Goal: Task Accomplishment & Management: Manage account settings

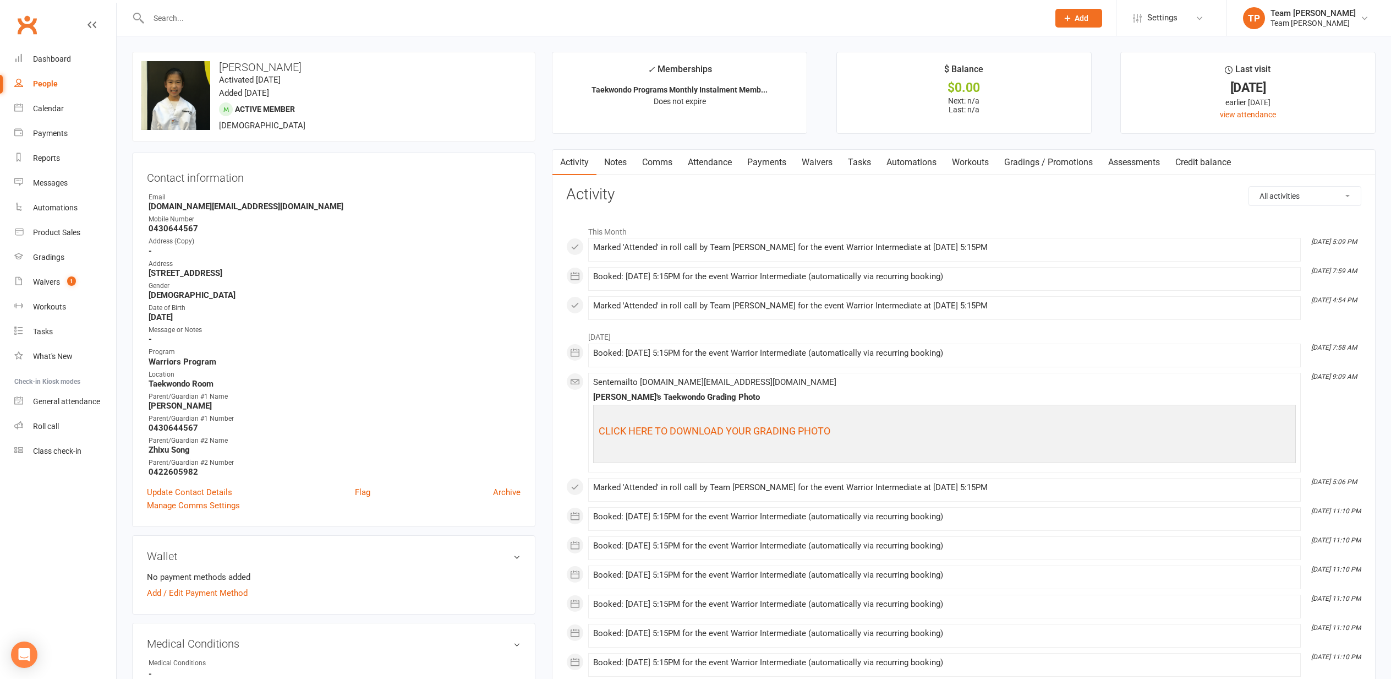
click at [51, 107] on div "Calendar" at bounding box center [48, 108] width 31 height 9
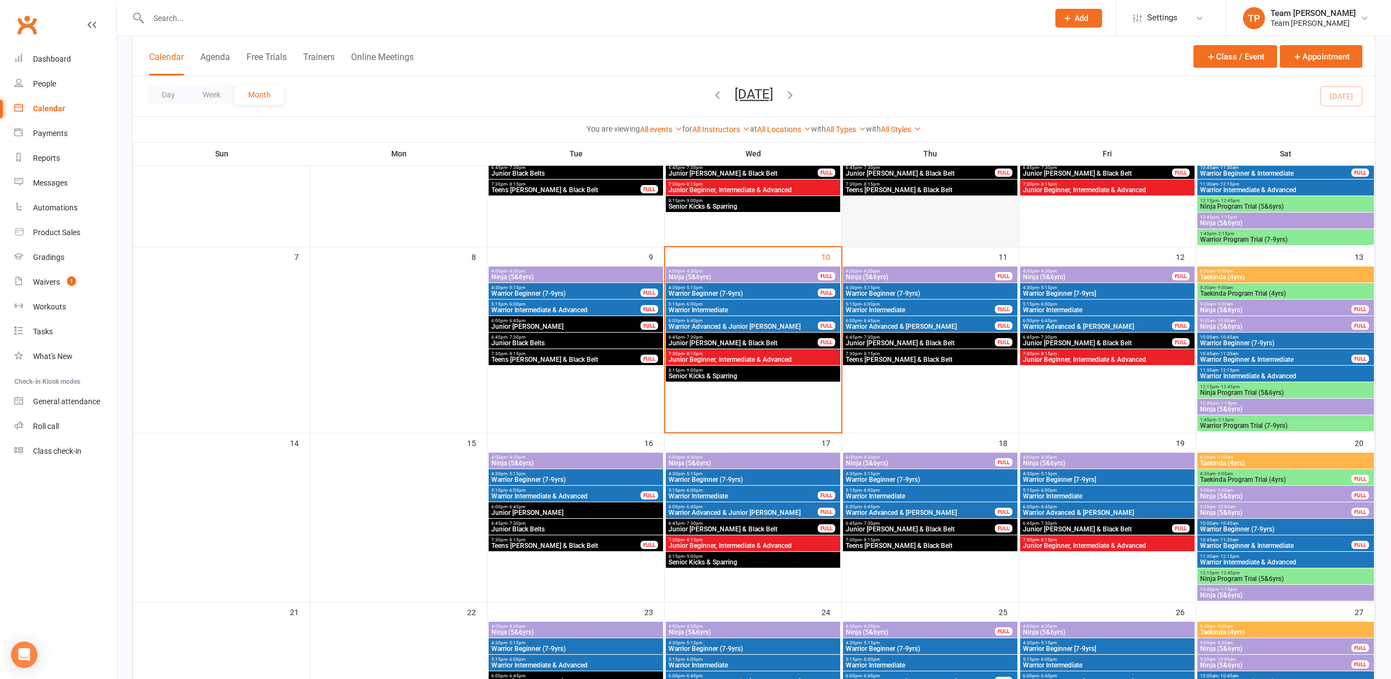
scroll to position [177, 0]
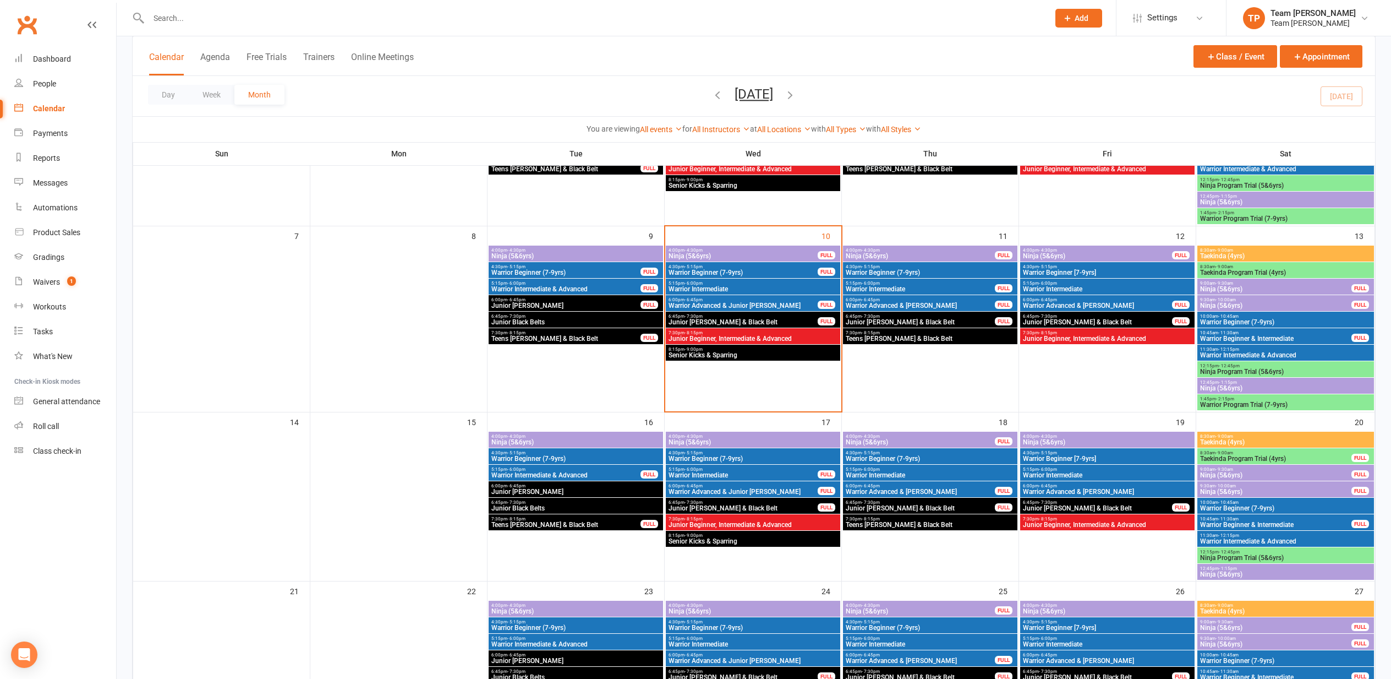
click at [899, 455] on span "Warrior Beginner (7-9yrs)" at bounding box center [930, 458] width 170 height 7
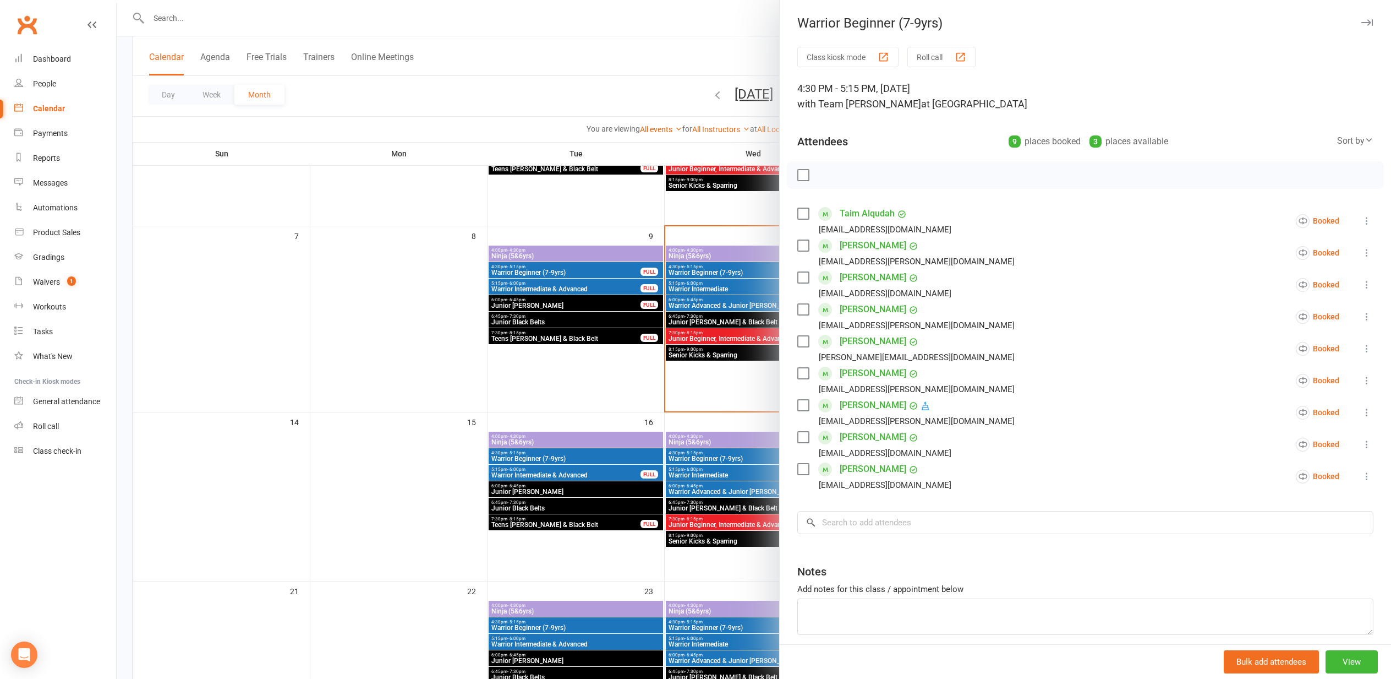
click at [362, 421] on div at bounding box center [754, 339] width 1275 height 679
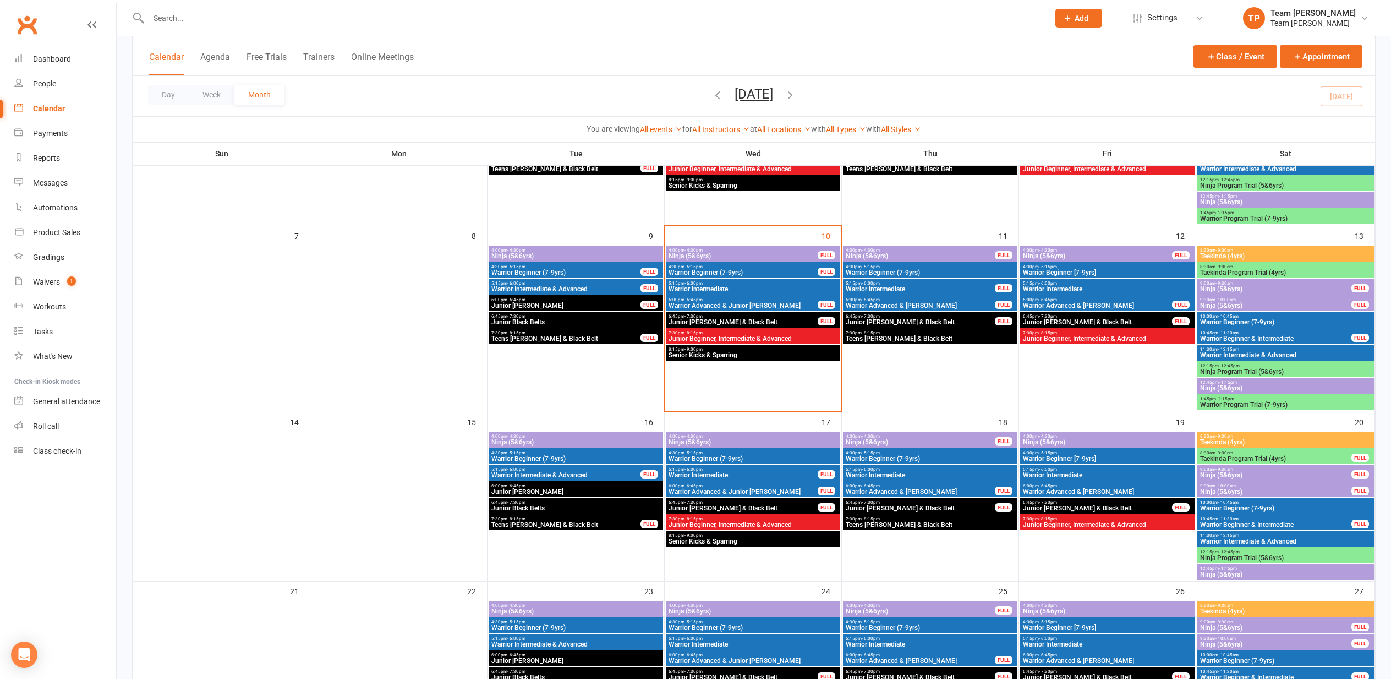
click at [883, 472] on span "Warrior Intermediate" at bounding box center [930, 475] width 170 height 7
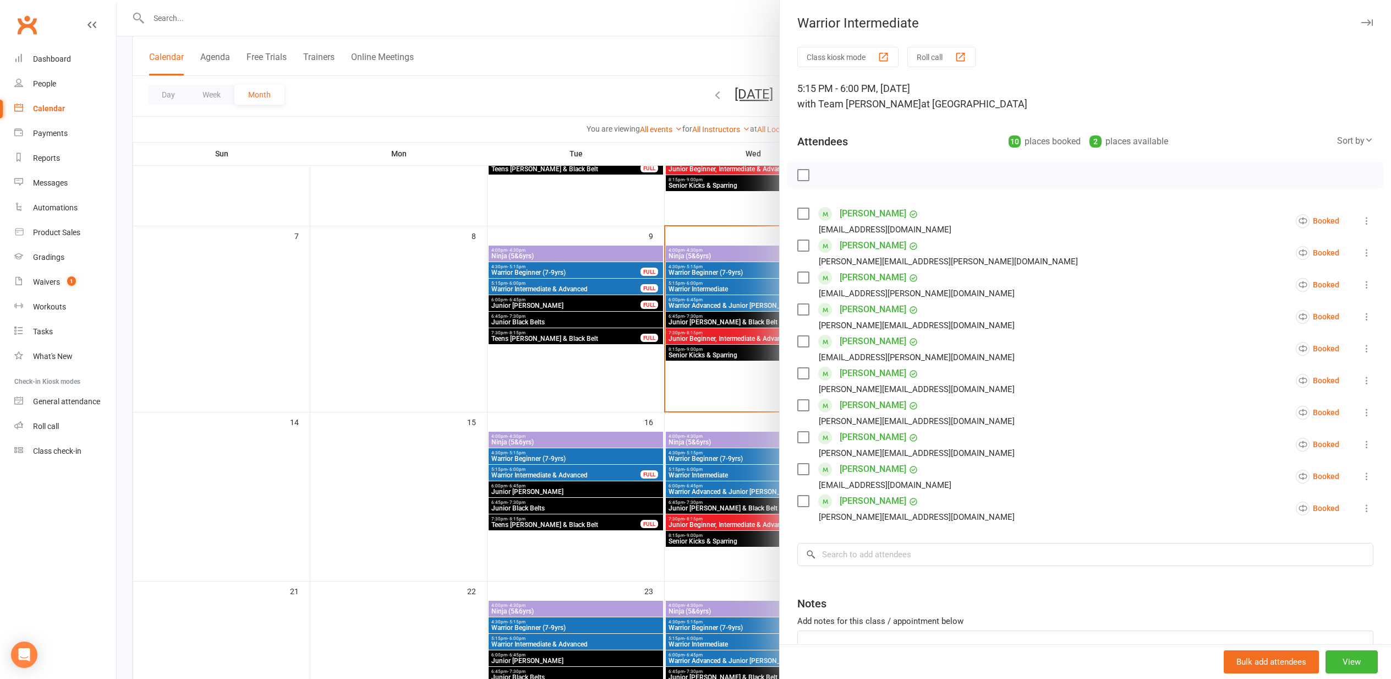
click at [396, 412] on div at bounding box center [754, 339] width 1275 height 679
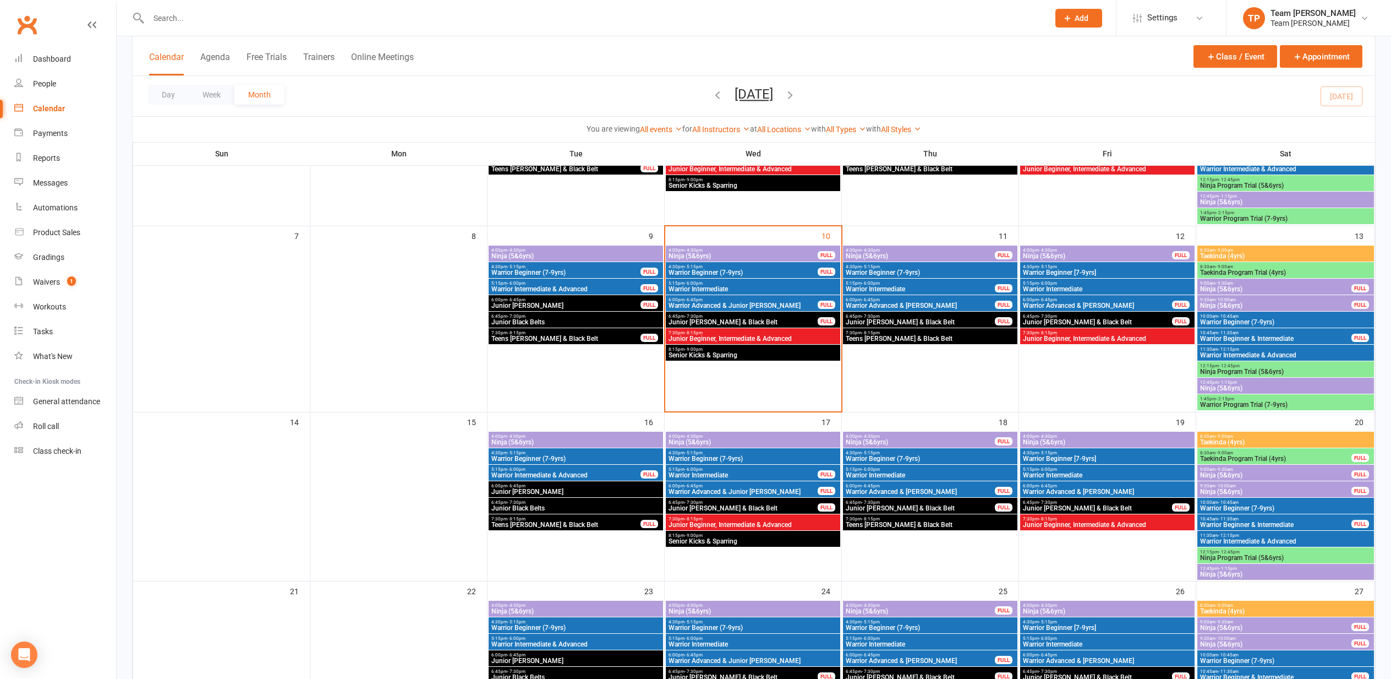
click at [915, 456] on span "Warrior Beginner (7-9yrs)" at bounding box center [930, 458] width 170 height 7
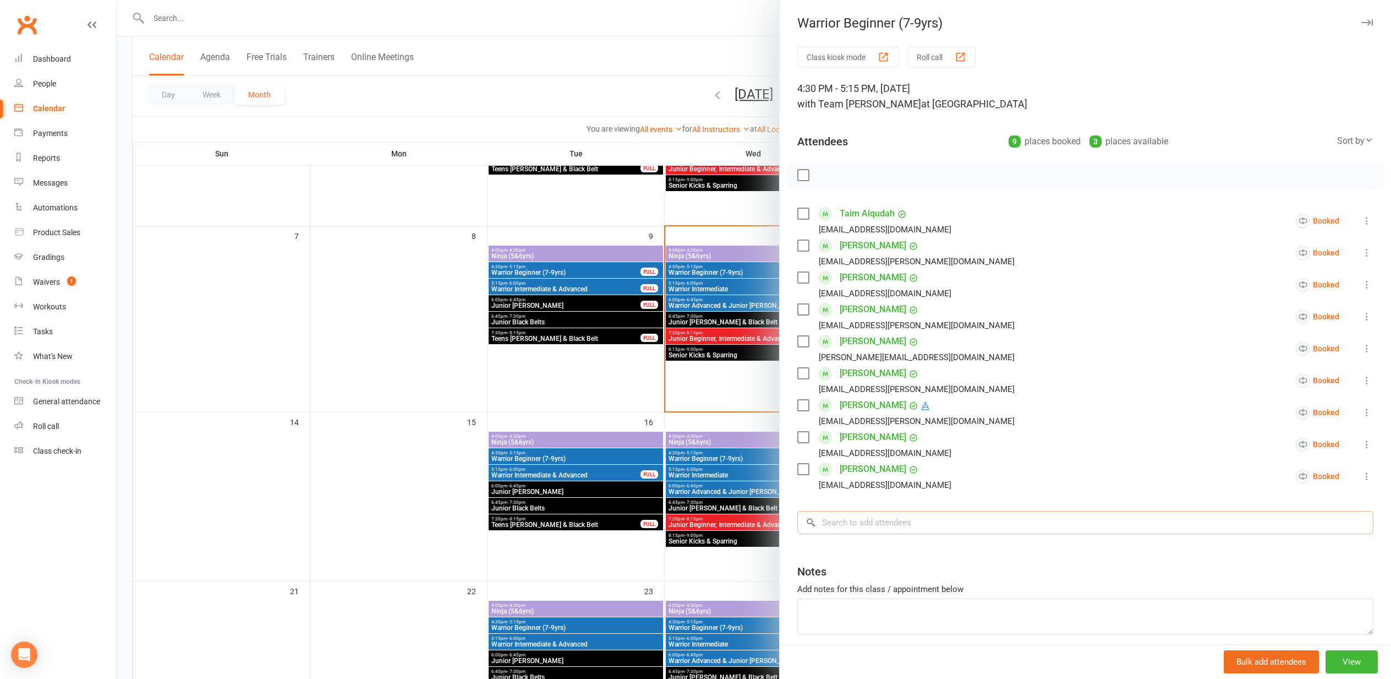
click at [847, 522] on input "search" at bounding box center [1086, 522] width 576 height 23
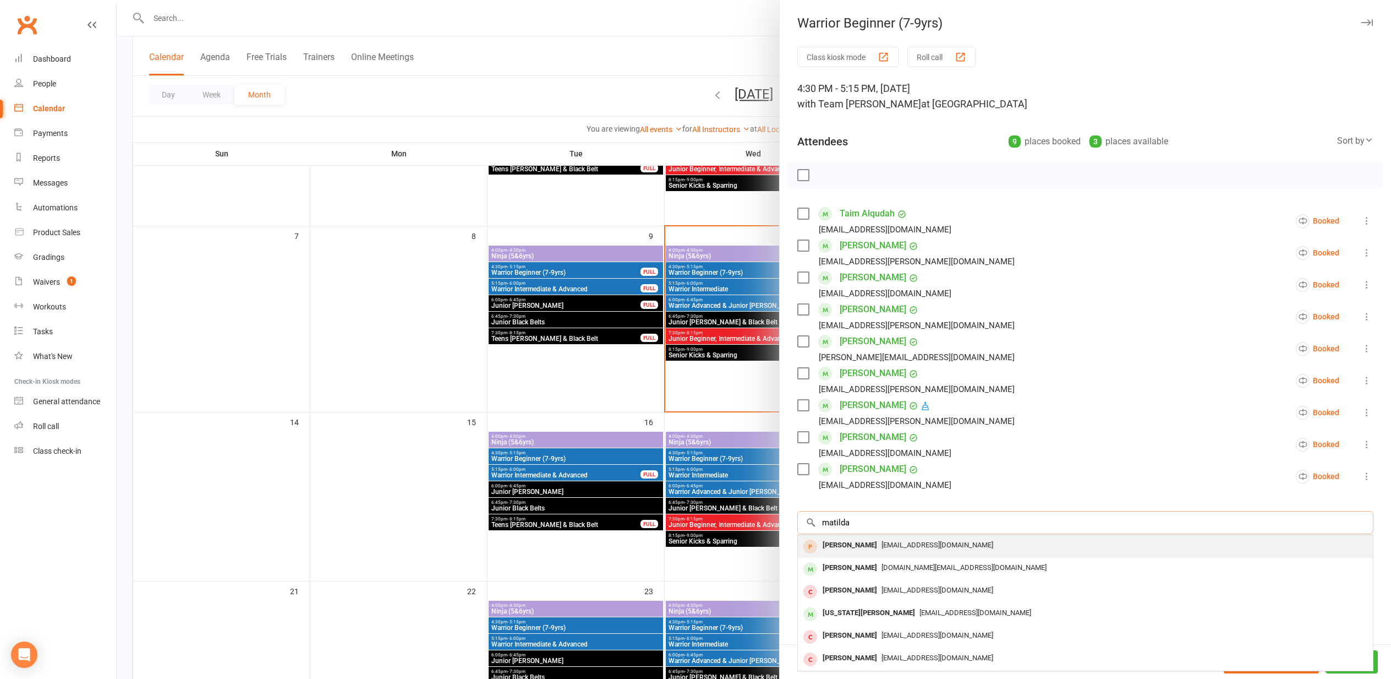
type input "Matilda"
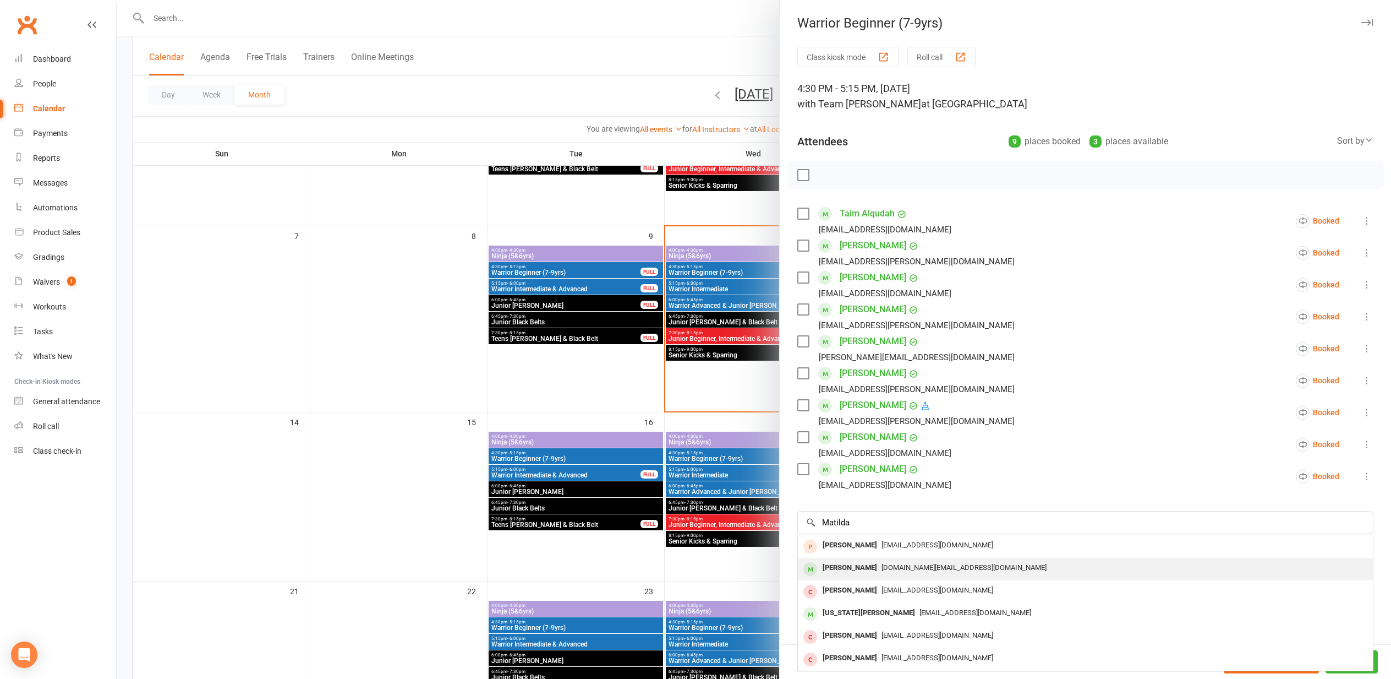
drag, startPoint x: 848, startPoint y: 542, endPoint x: 846, endPoint y: 567, distance: 25.4
click at [846, 567] on div "[PERSON_NAME]" at bounding box center [849, 568] width 63 height 16
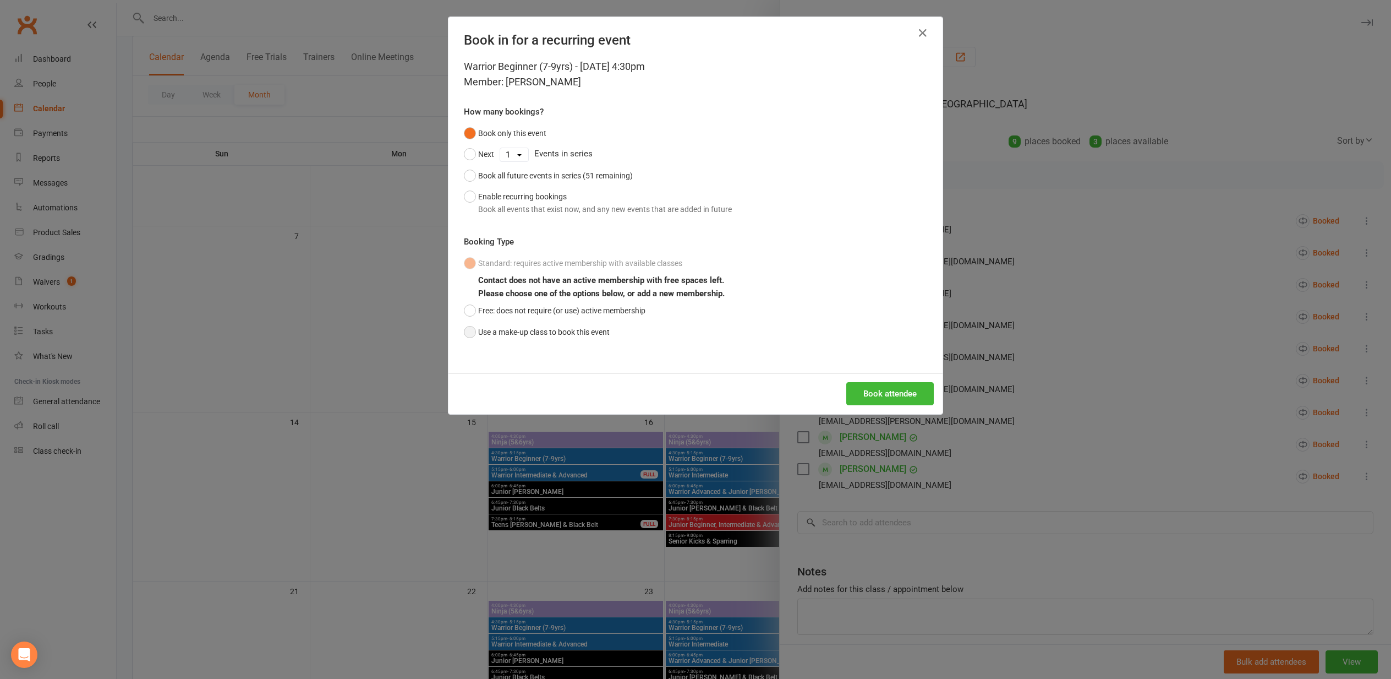
click at [468, 329] on button "Use a make-up class to book this event" at bounding box center [537, 331] width 146 height 21
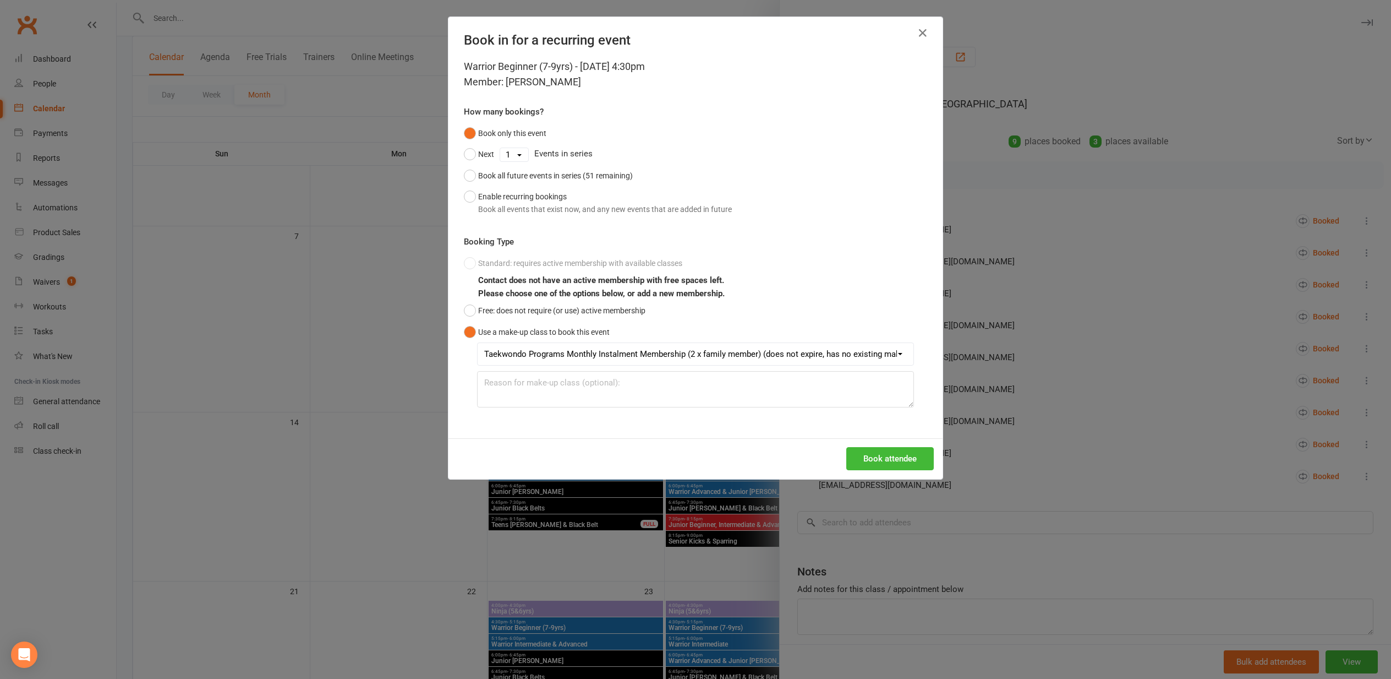
click at [887, 455] on button "Book attendee" at bounding box center [891, 458] width 88 height 23
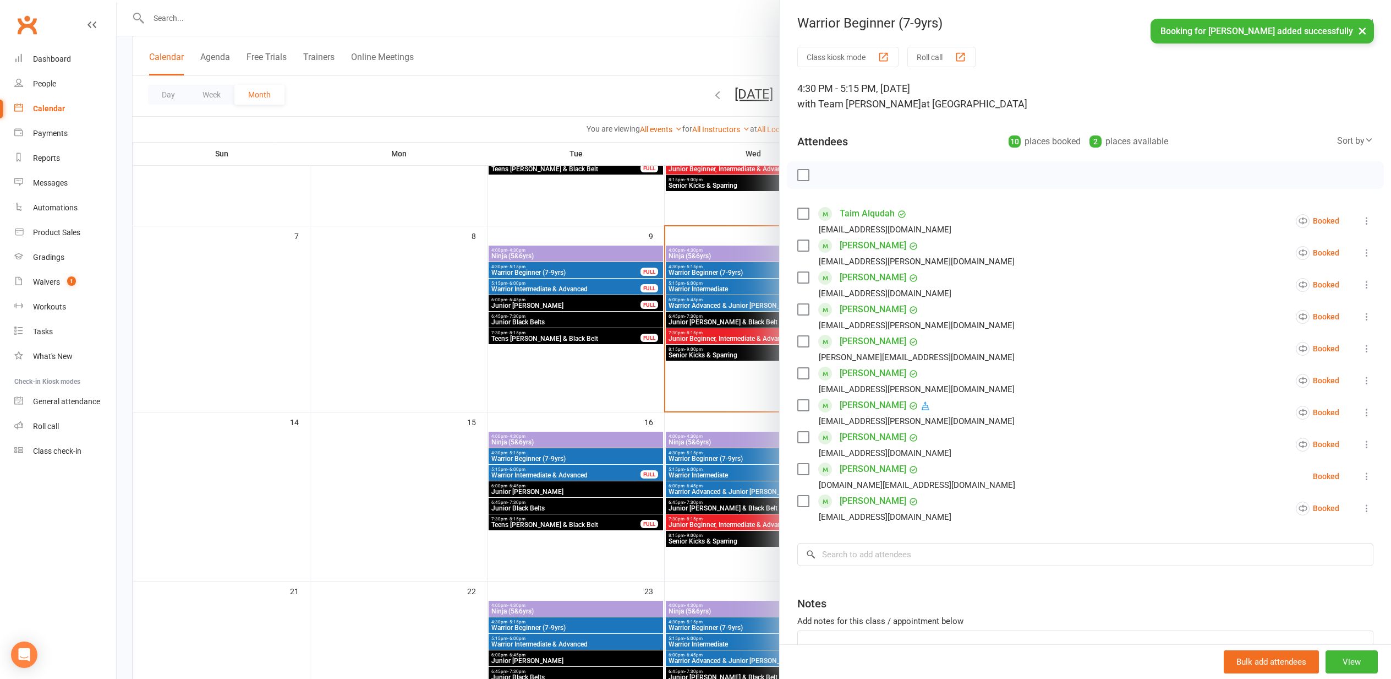
click at [385, 380] on div at bounding box center [754, 339] width 1275 height 679
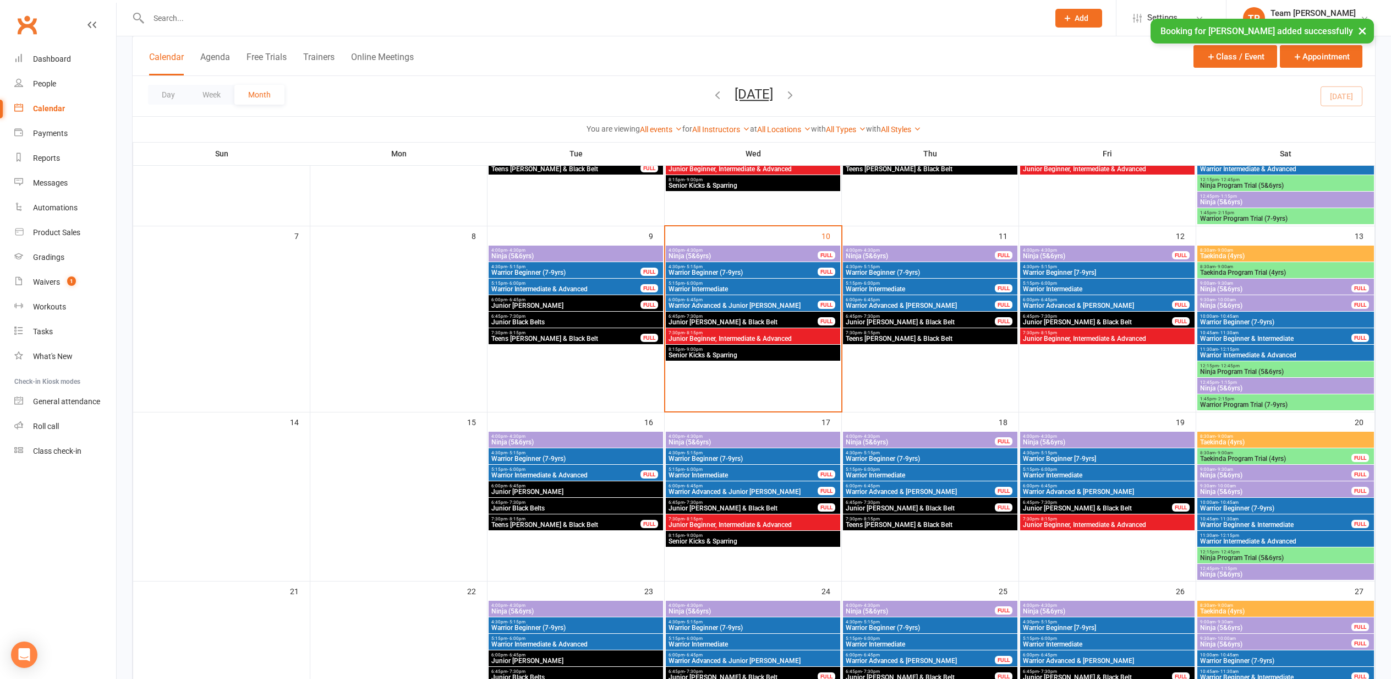
click at [865, 469] on span "- 6:00pm" at bounding box center [871, 469] width 18 height 5
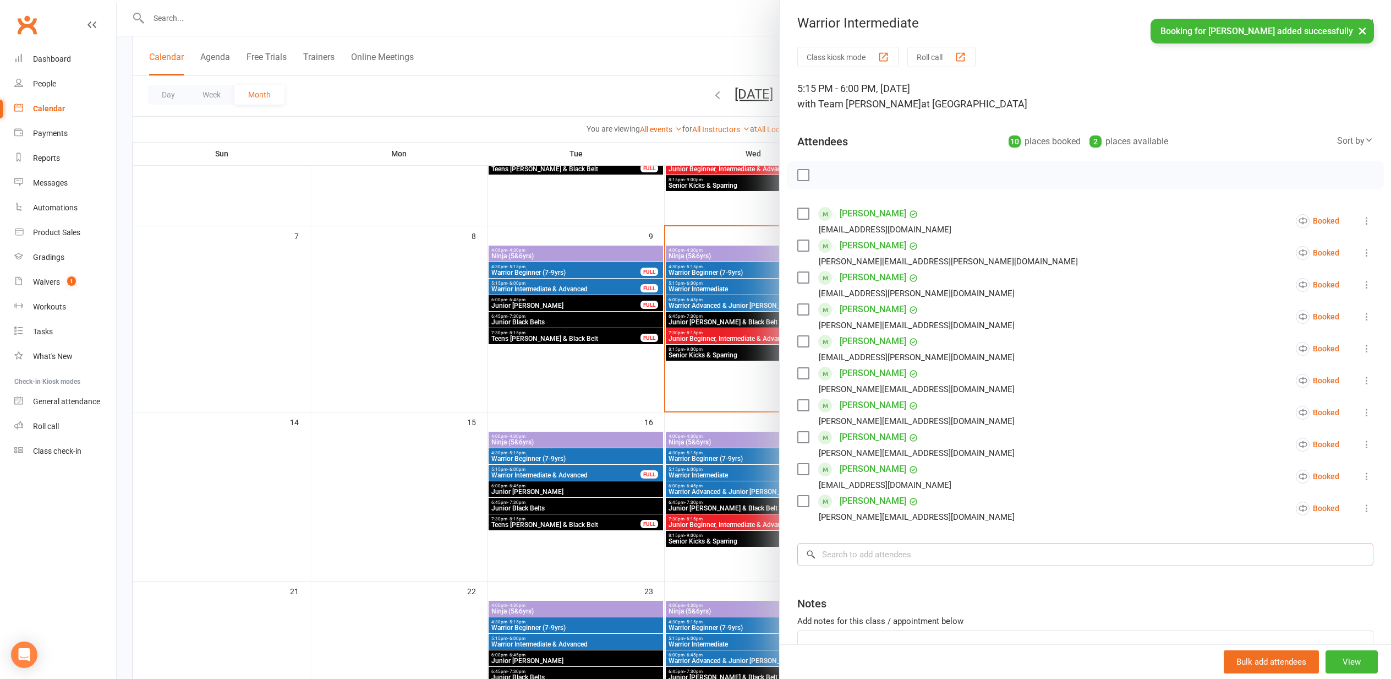
click at [833, 552] on input "search" at bounding box center [1086, 554] width 576 height 23
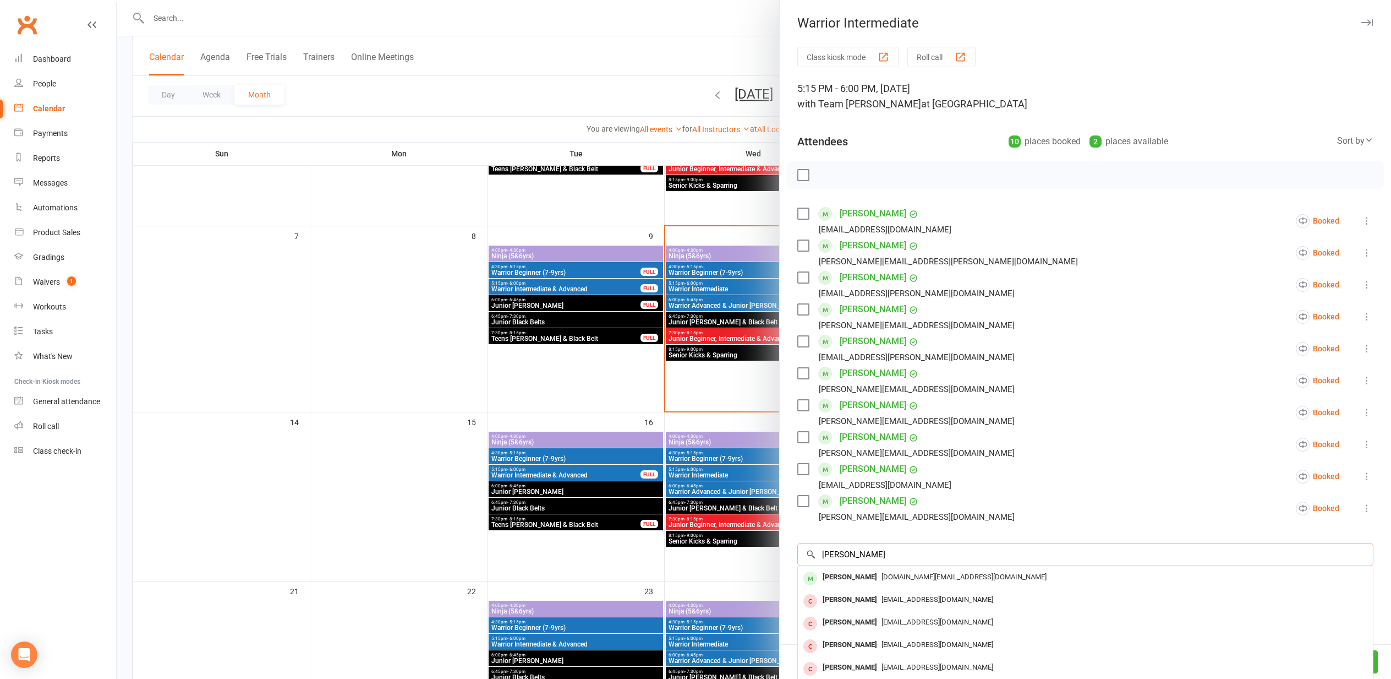
type input "[PERSON_NAME]"
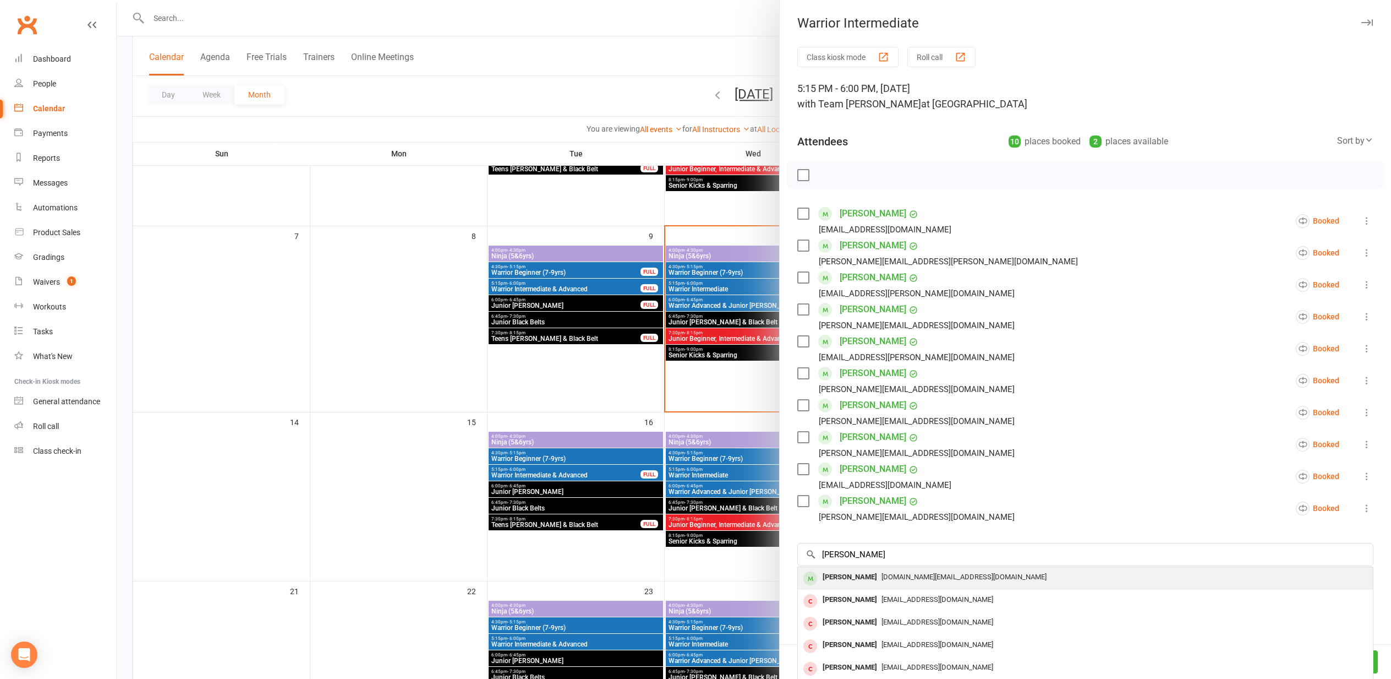
click at [882, 577] on span "[DOMAIN_NAME][EMAIL_ADDRESS][DOMAIN_NAME]" at bounding box center [964, 576] width 165 height 8
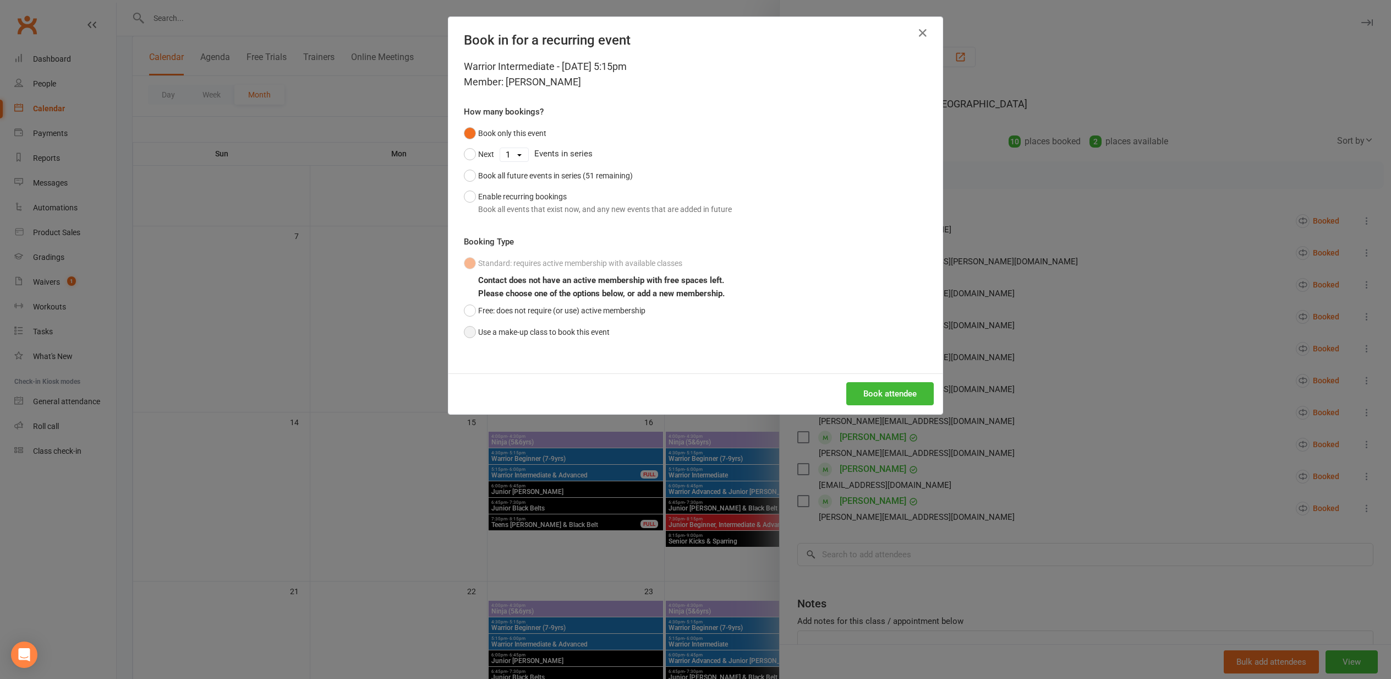
click at [466, 330] on button "Use a make-up class to book this event" at bounding box center [537, 331] width 146 height 21
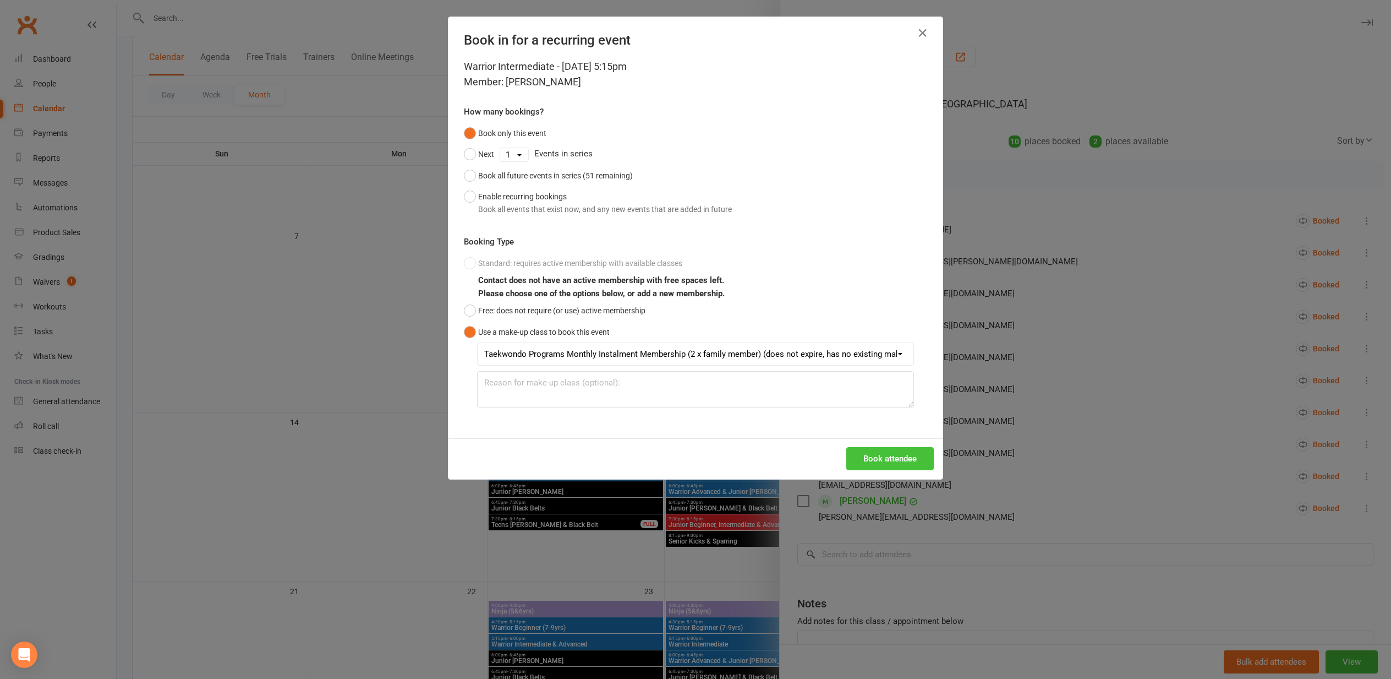
click at [861, 454] on button "Book attendee" at bounding box center [891, 458] width 88 height 23
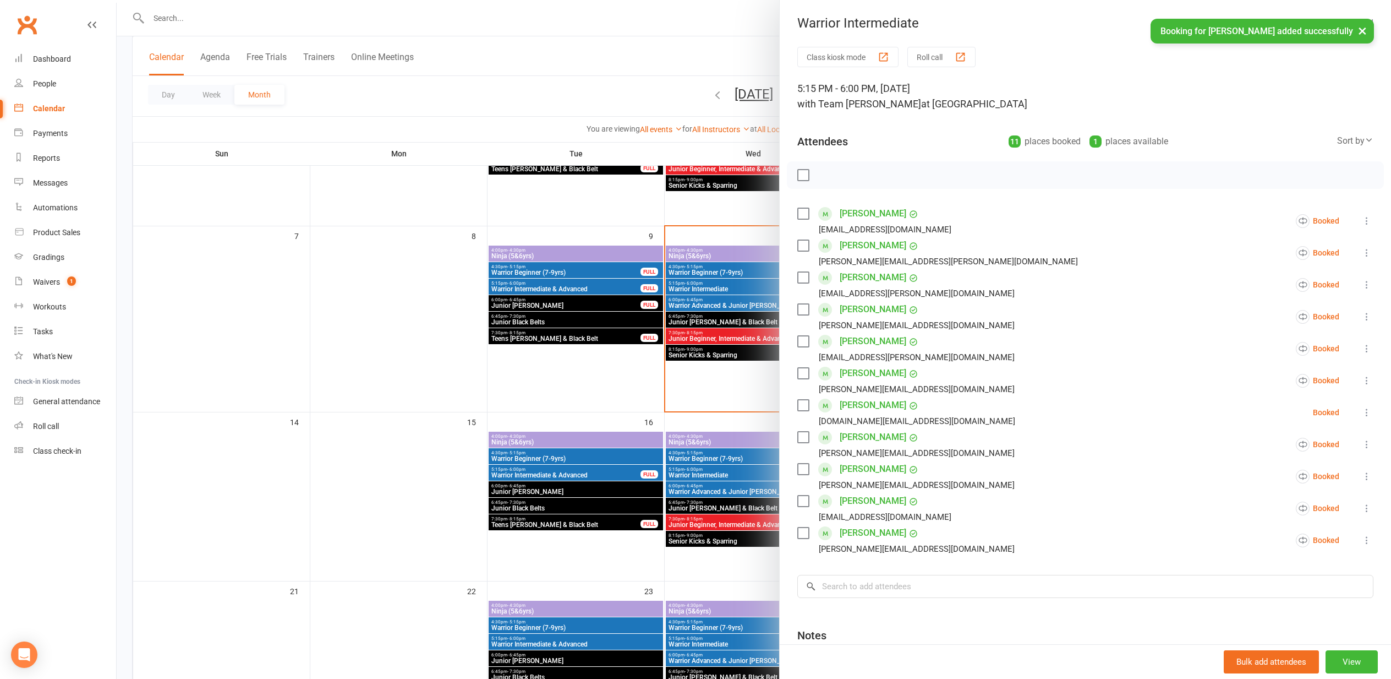
drag, startPoint x: 390, startPoint y: 375, endPoint x: 380, endPoint y: 376, distance: 10.0
click at [388, 375] on div at bounding box center [754, 339] width 1275 height 679
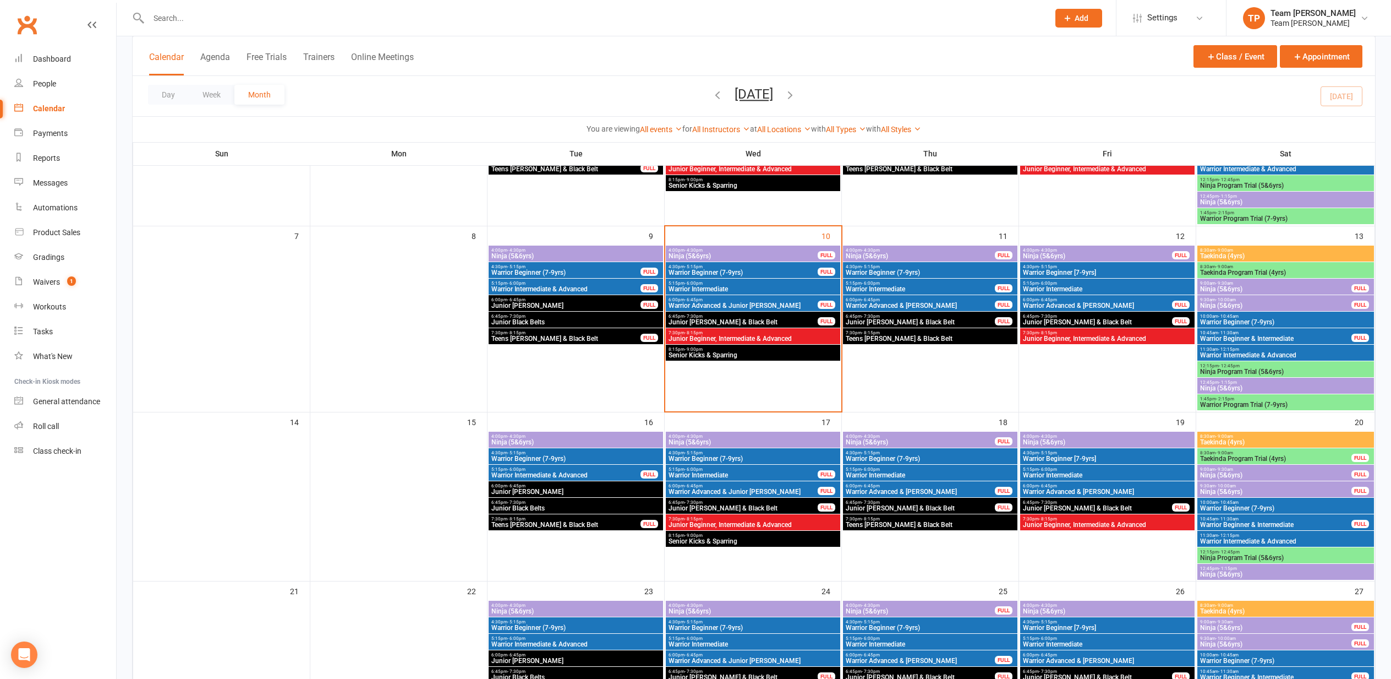
click at [732, 454] on div "4:30pm - 5:15pm Warrior Beginner (7-9yrs)" at bounding box center [753, 456] width 174 height 16
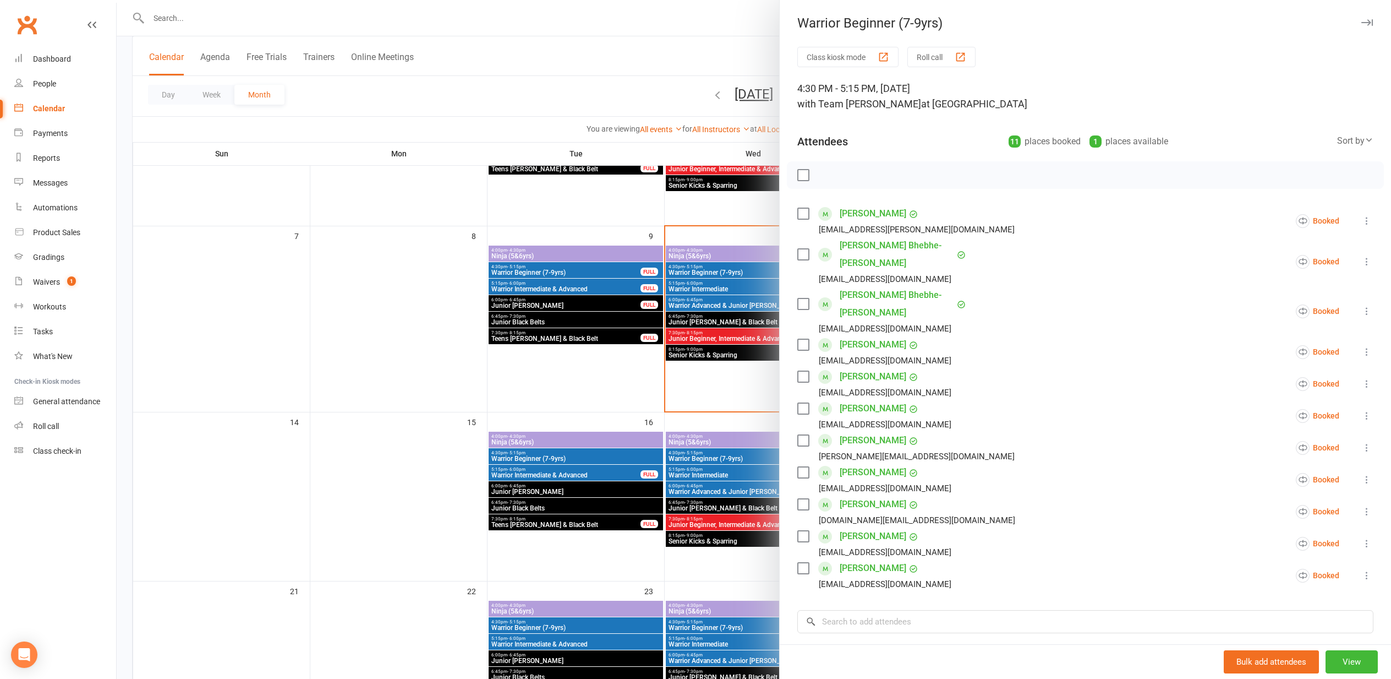
click at [1368, 506] on icon at bounding box center [1367, 511] width 11 height 11
click at [1278, 588] on link "Mark absent" at bounding box center [1301, 599] width 143 height 22
click at [370, 436] on div at bounding box center [754, 339] width 1275 height 679
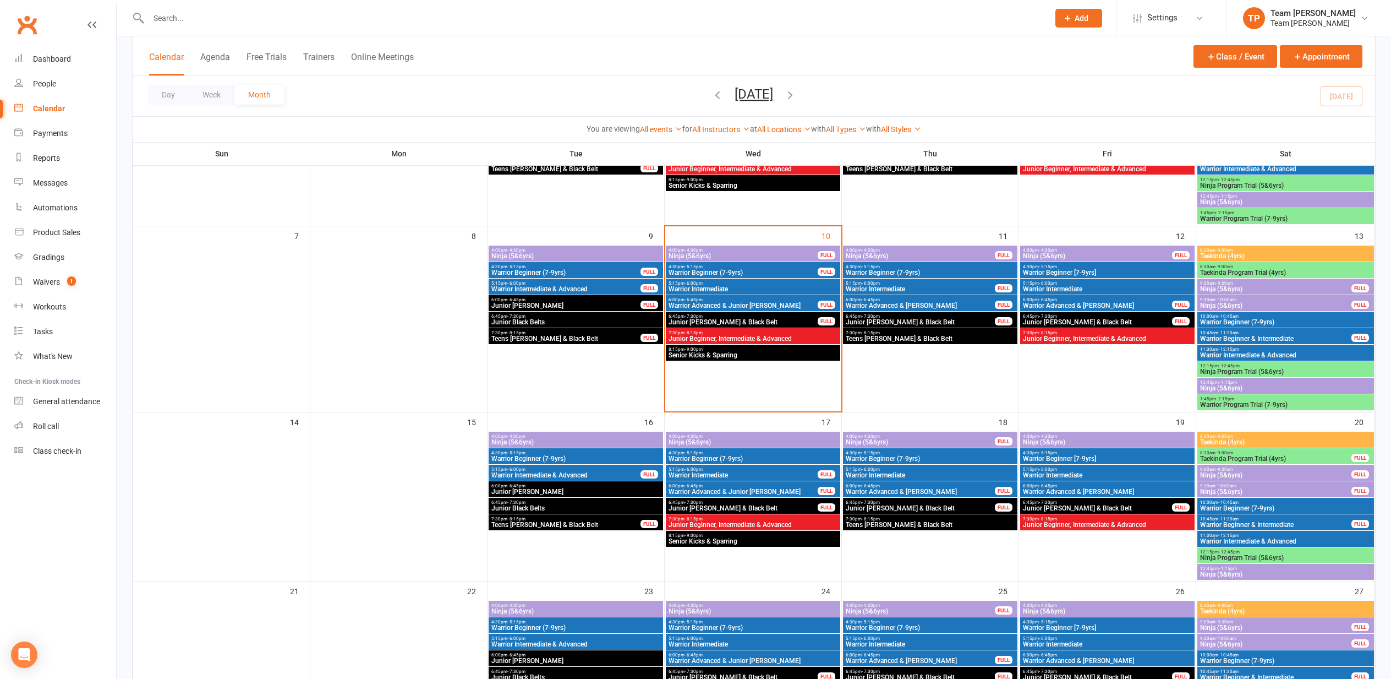
click at [766, 472] on span "Warrior Intermediate" at bounding box center [743, 475] width 150 height 7
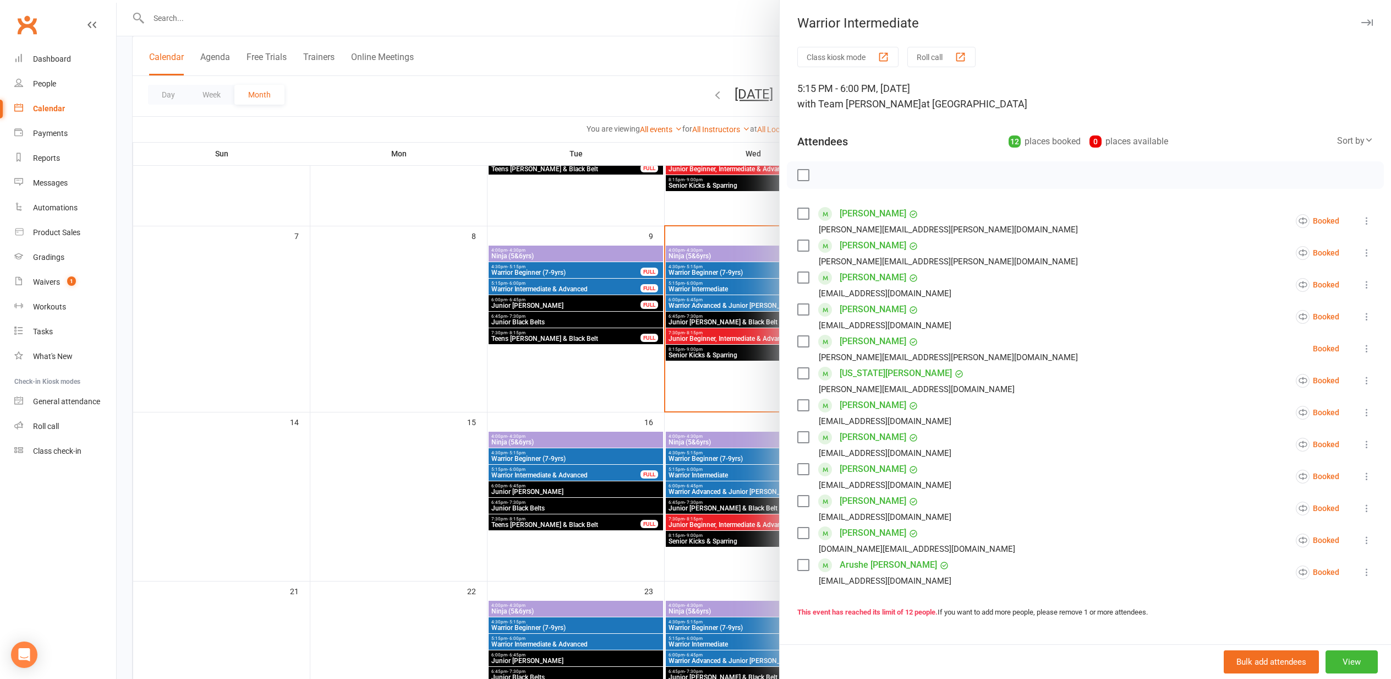
click at [1367, 539] on icon at bounding box center [1367, 539] width 11 height 11
click at [1290, 623] on link "Mark absent" at bounding box center [1301, 627] width 143 height 22
click at [228, 337] on div at bounding box center [754, 339] width 1275 height 679
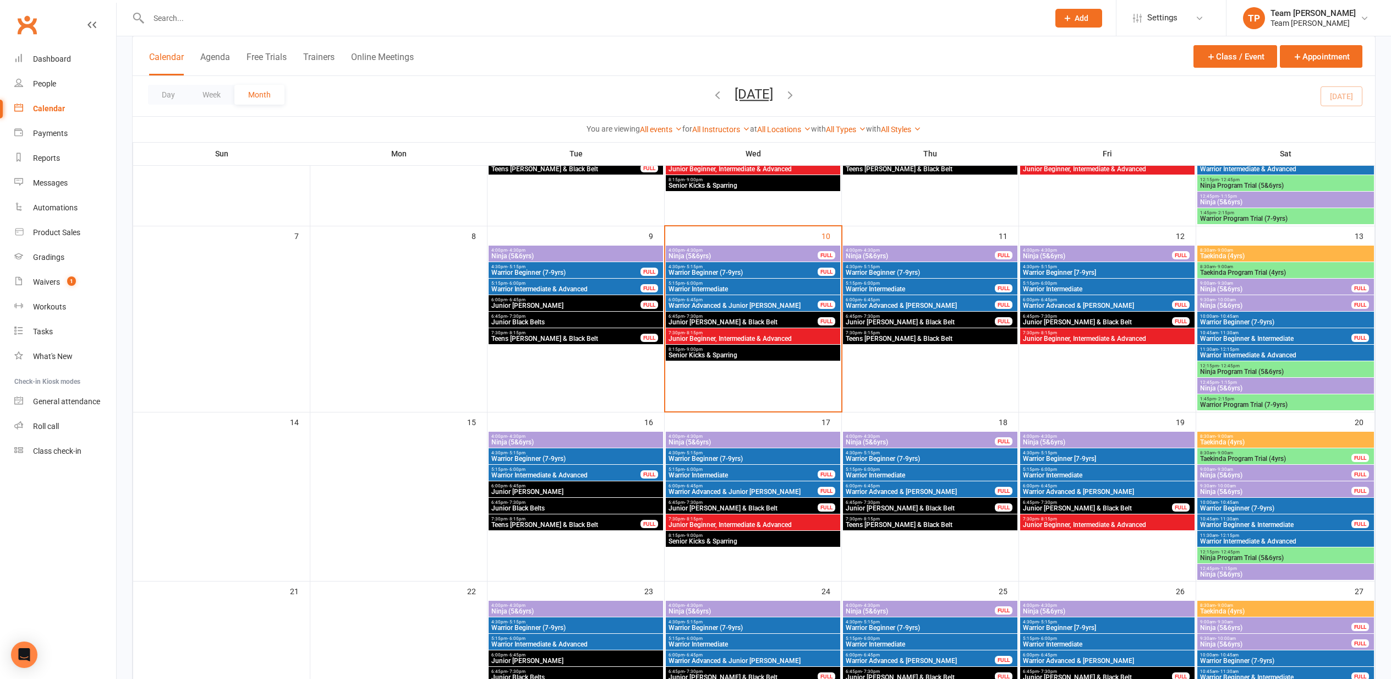
click at [736, 301] on div "6:00pm - 6:45pm Warrior Advanced & Junior [PERSON_NAME] FULL" at bounding box center [753, 303] width 174 height 16
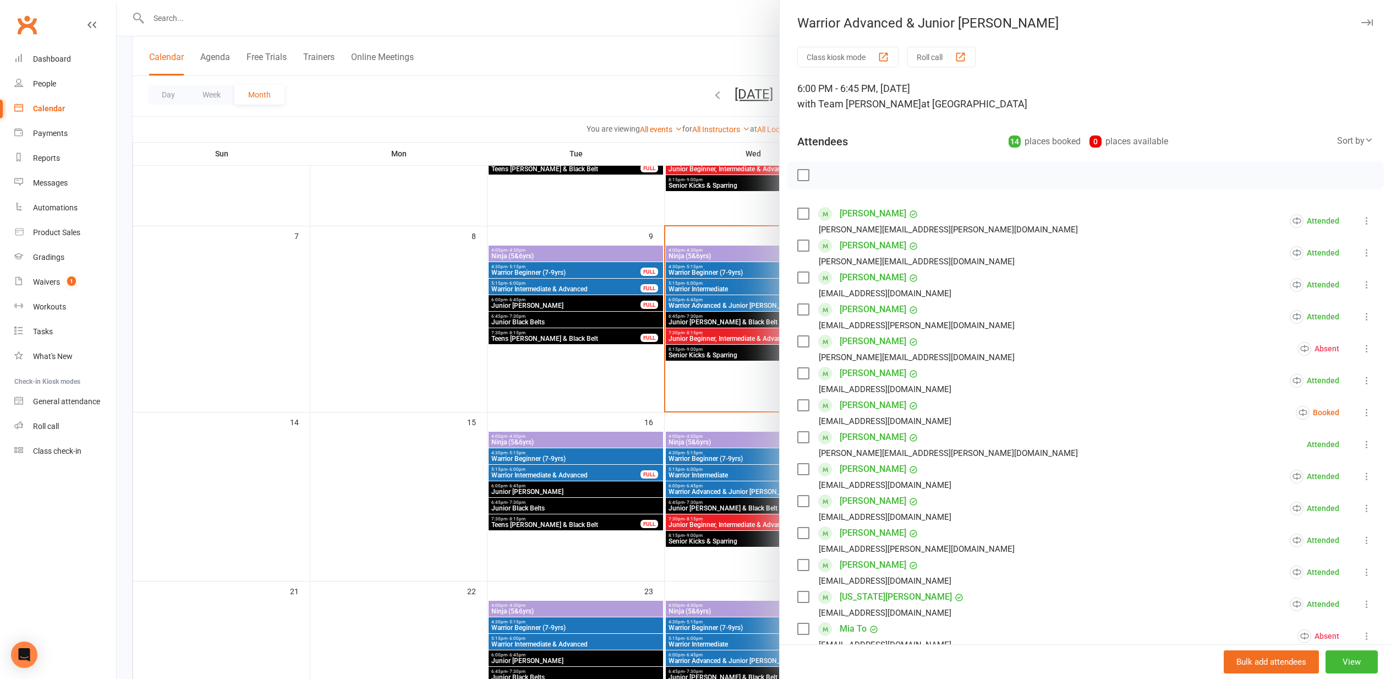
drag, startPoint x: 399, startPoint y: 337, endPoint x: 442, endPoint y: 332, distance: 43.2
click at [407, 336] on div at bounding box center [754, 339] width 1275 height 679
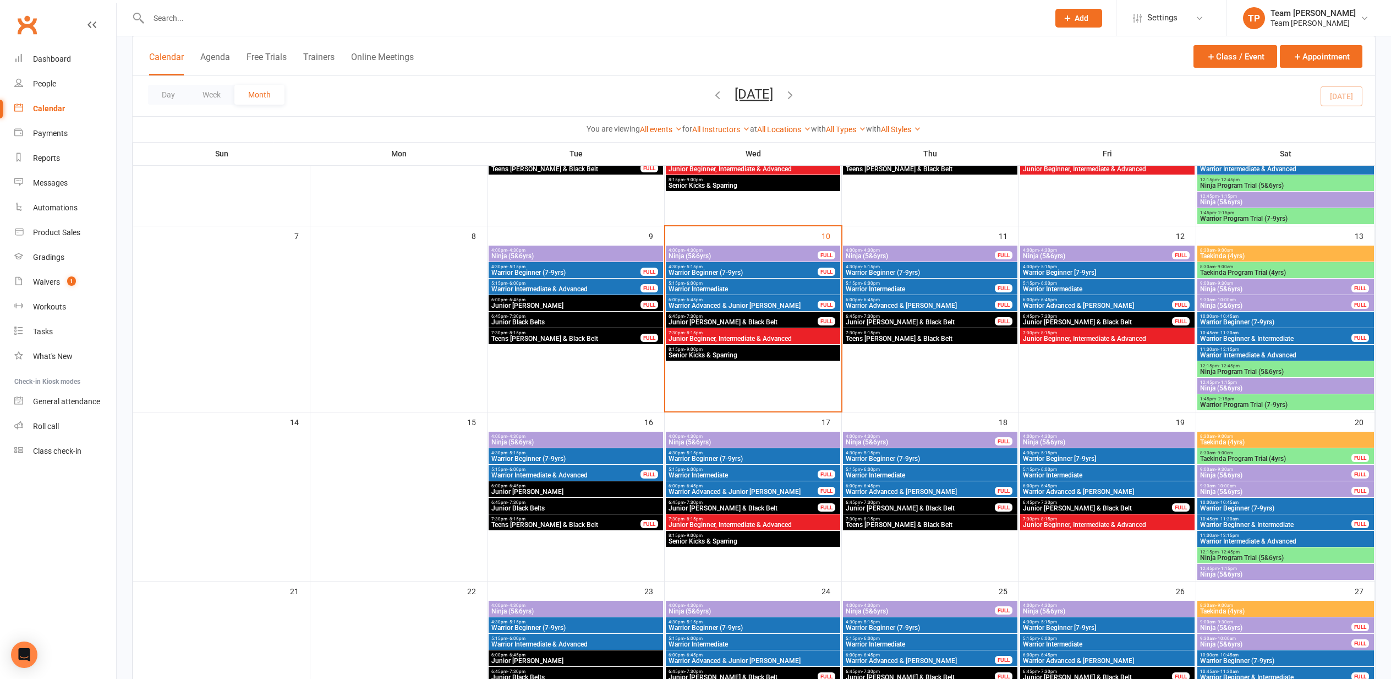
click at [743, 286] on span "Warrior Intermediate" at bounding box center [753, 289] width 170 height 7
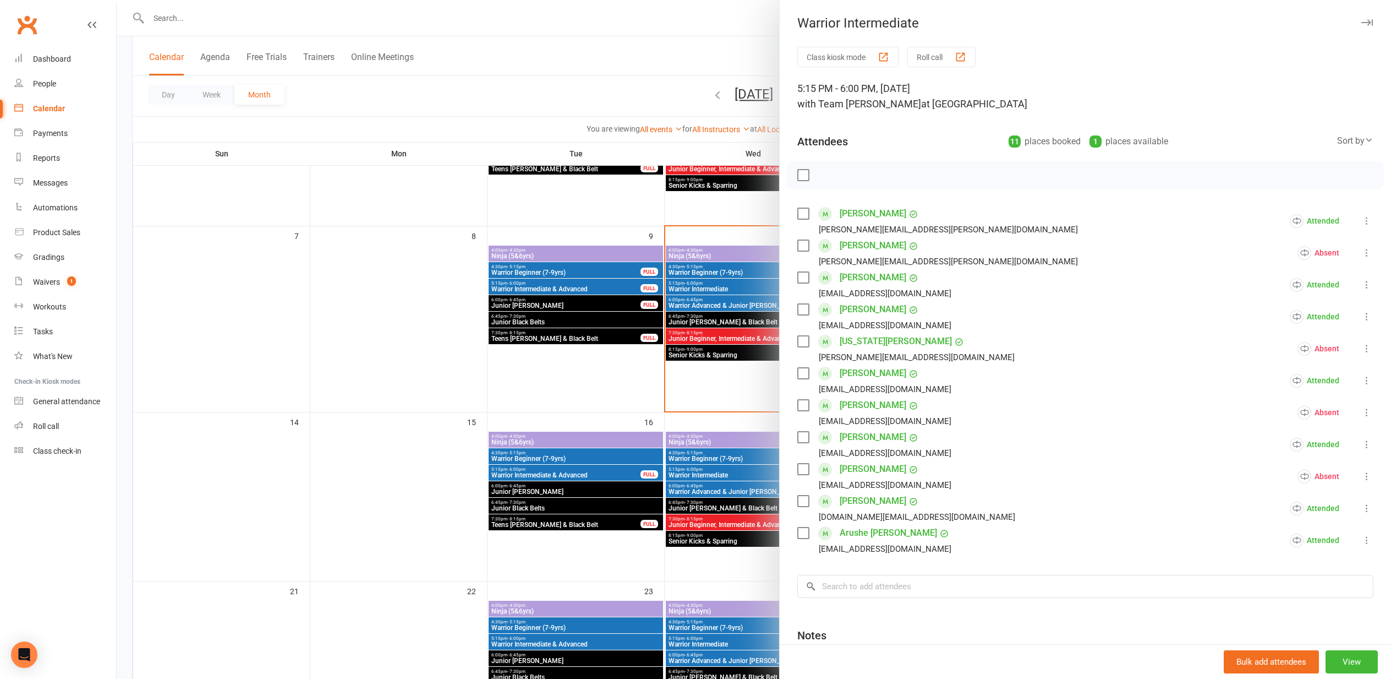
click at [874, 372] on link "[PERSON_NAME]" at bounding box center [873, 373] width 67 height 18
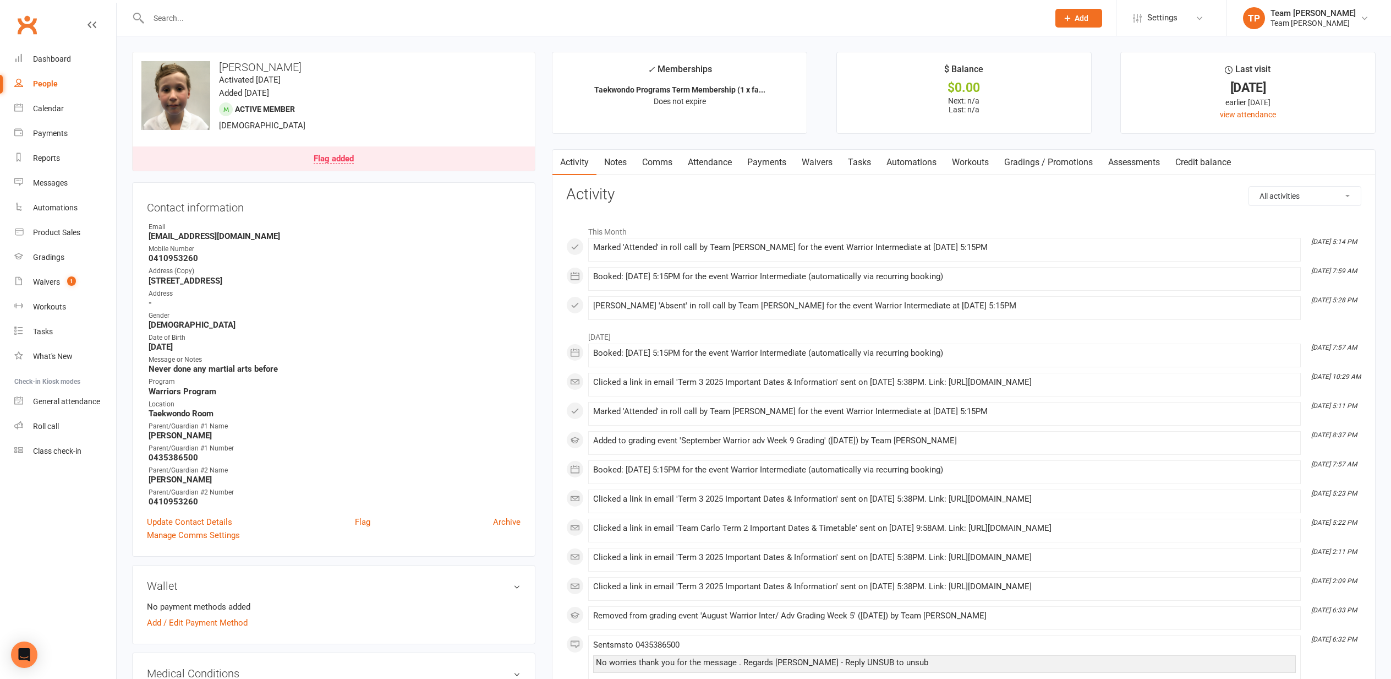
drag, startPoint x: 30, startPoint y: 498, endPoint x: 36, endPoint y: 498, distance: 5.5
click at [34, 498] on nav "Clubworx Dashboard People Calendar Payments Reports Messages Automations Produc…" at bounding box center [58, 342] width 117 height 679
click at [48, 85] on div "People" at bounding box center [45, 83] width 25 height 9
select select "100"
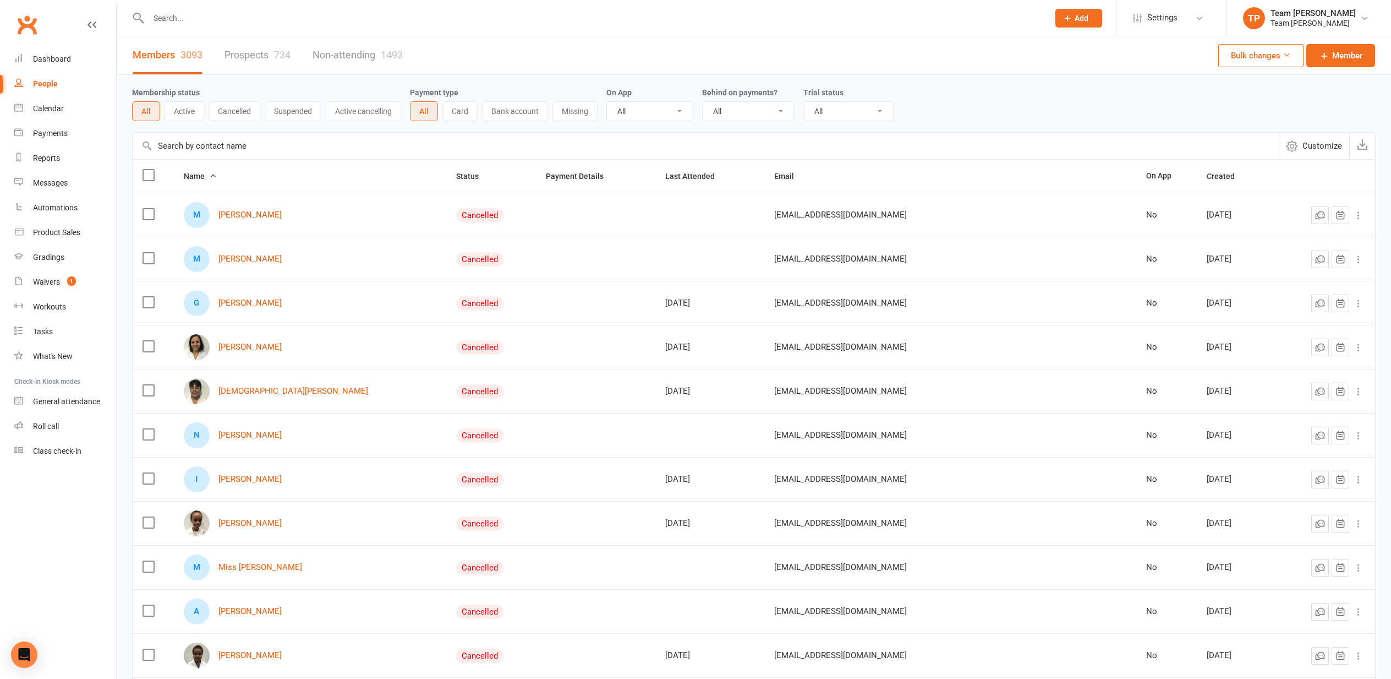
click at [204, 16] on input "text" at bounding box center [593, 17] width 896 height 15
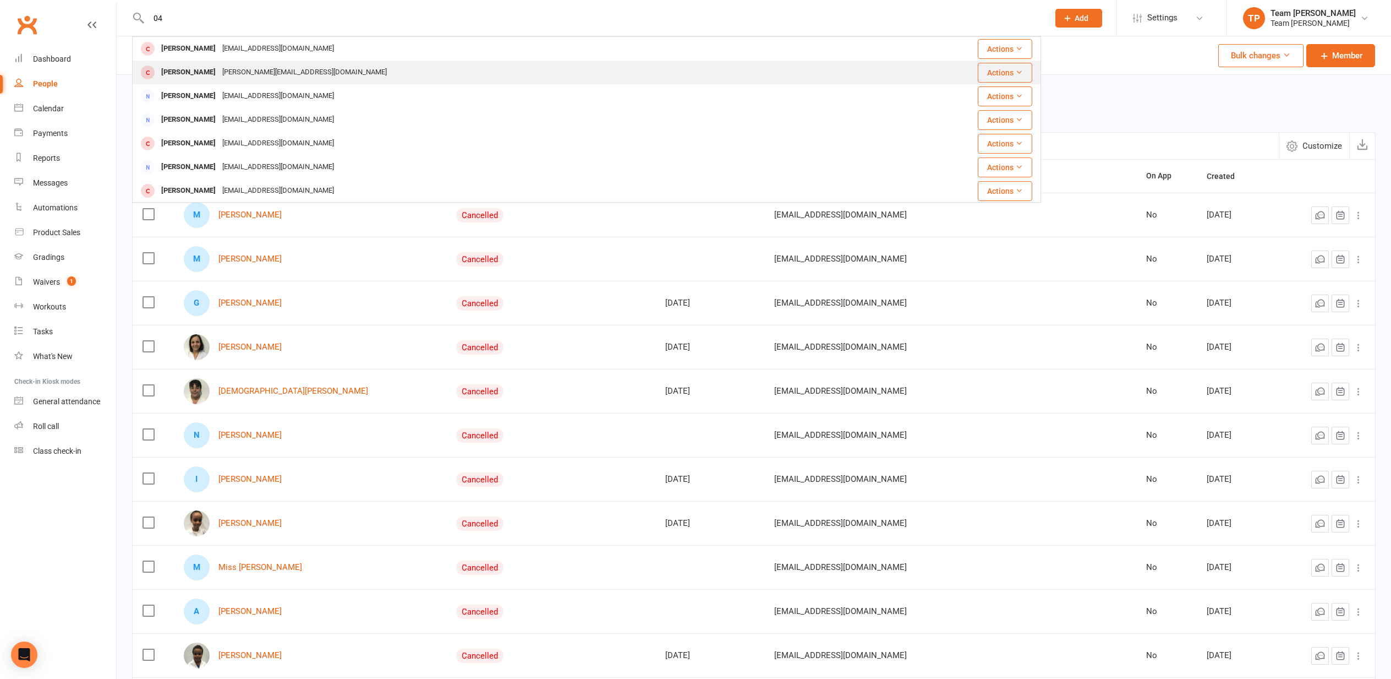
type input "0"
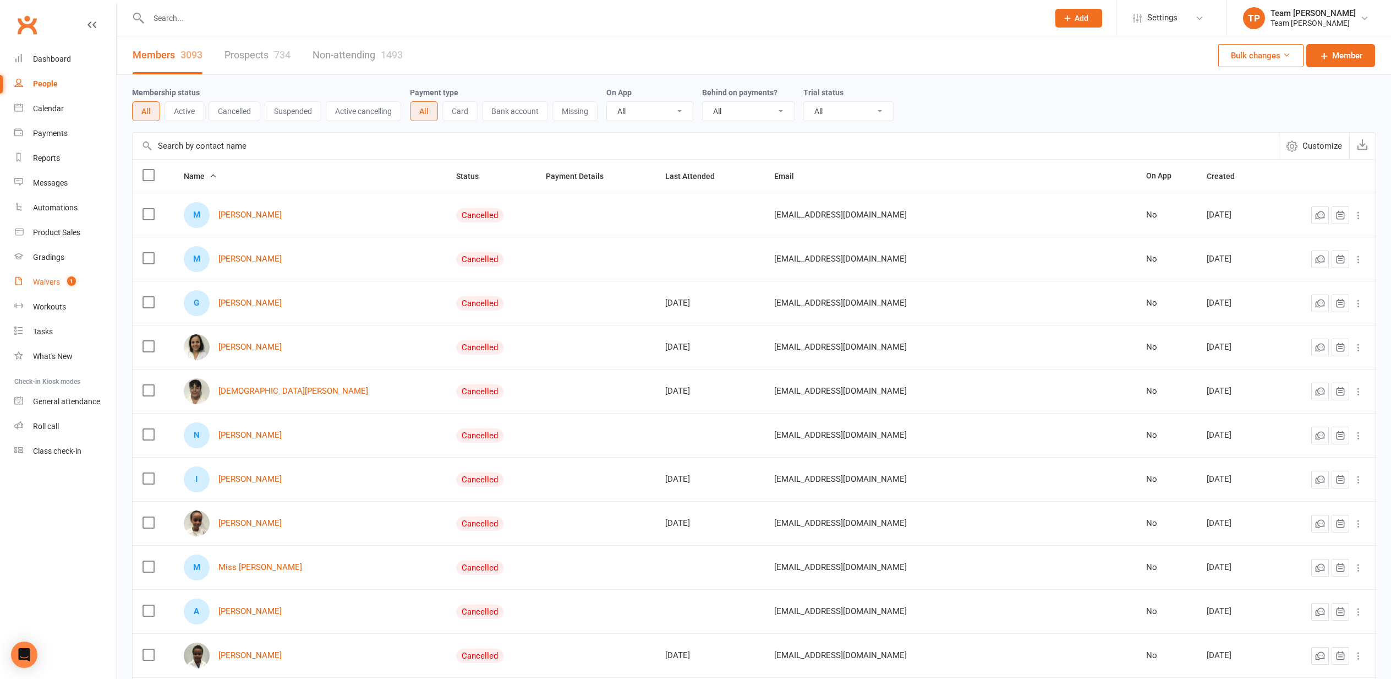
drag, startPoint x: 42, startPoint y: 280, endPoint x: 36, endPoint y: 282, distance: 5.7
click at [41, 281] on div "Waivers" at bounding box center [46, 281] width 27 height 9
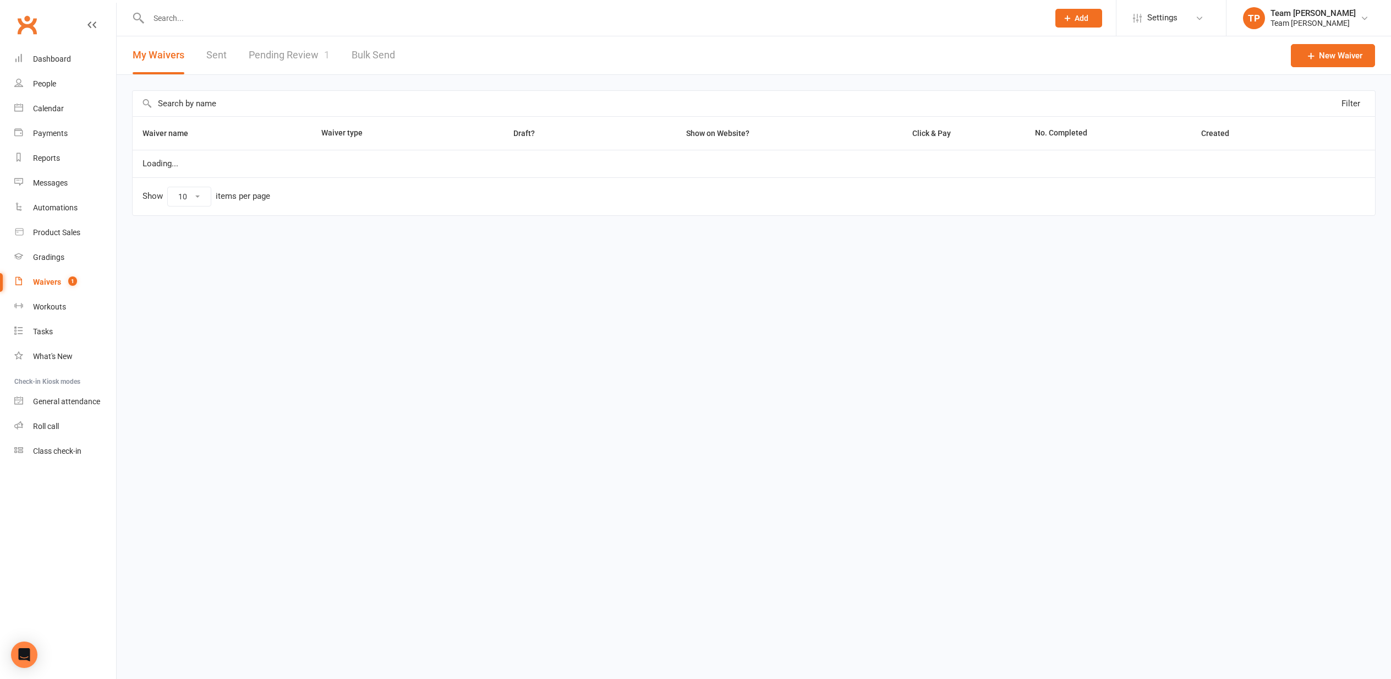
select select "25"
click at [277, 57] on link "Pending Review 1" at bounding box center [289, 55] width 81 height 38
